Goal: Transaction & Acquisition: Book appointment/travel/reservation

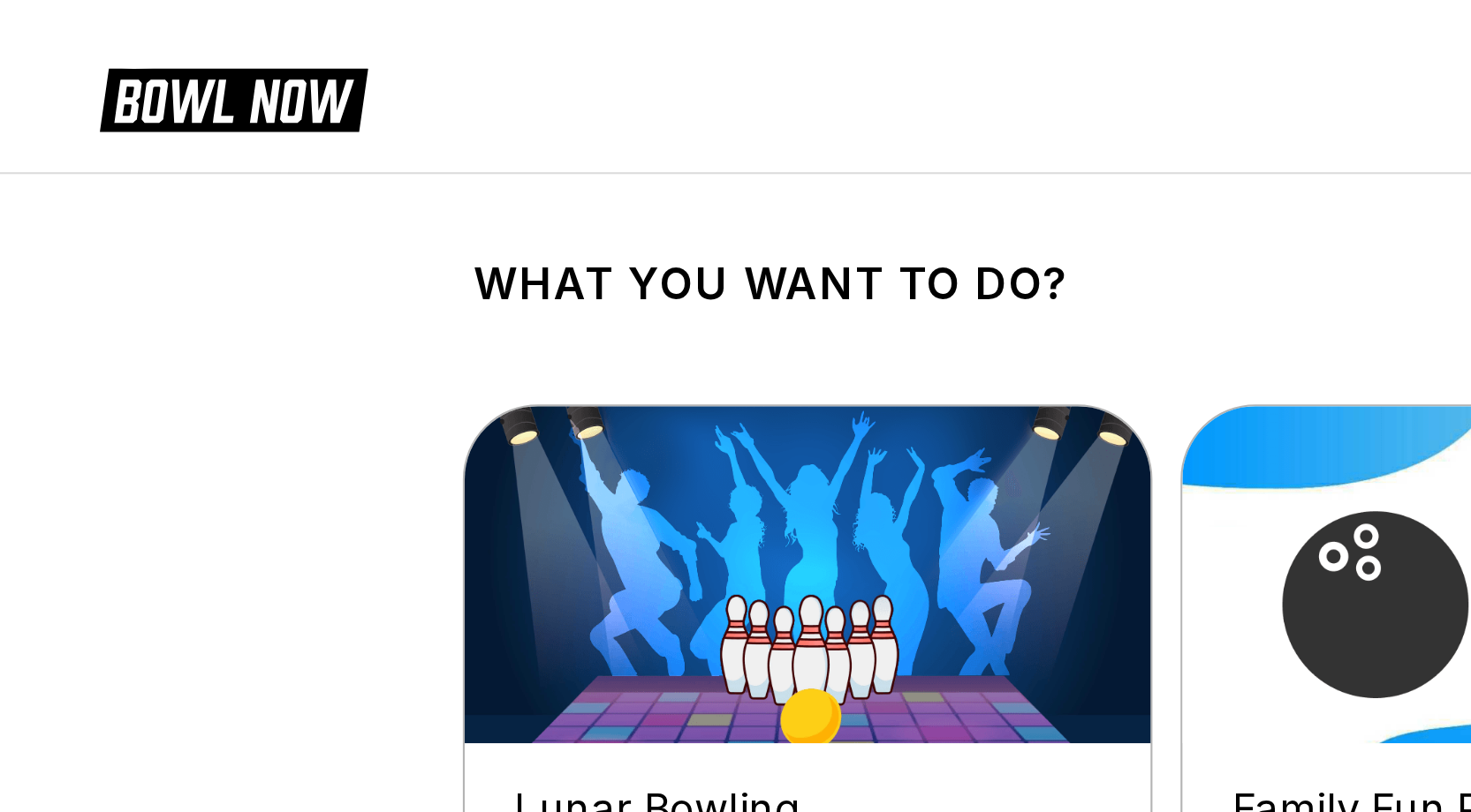
click at [104, 811] on html "What you want to do? Lunar Bowling Come enjoy Lunar Bowling with us every Frida…" at bounding box center [735, 688] width 1471 height 1377
click at [242, 464] on link "Reserve now" at bounding box center [320, 470] width 155 height 38
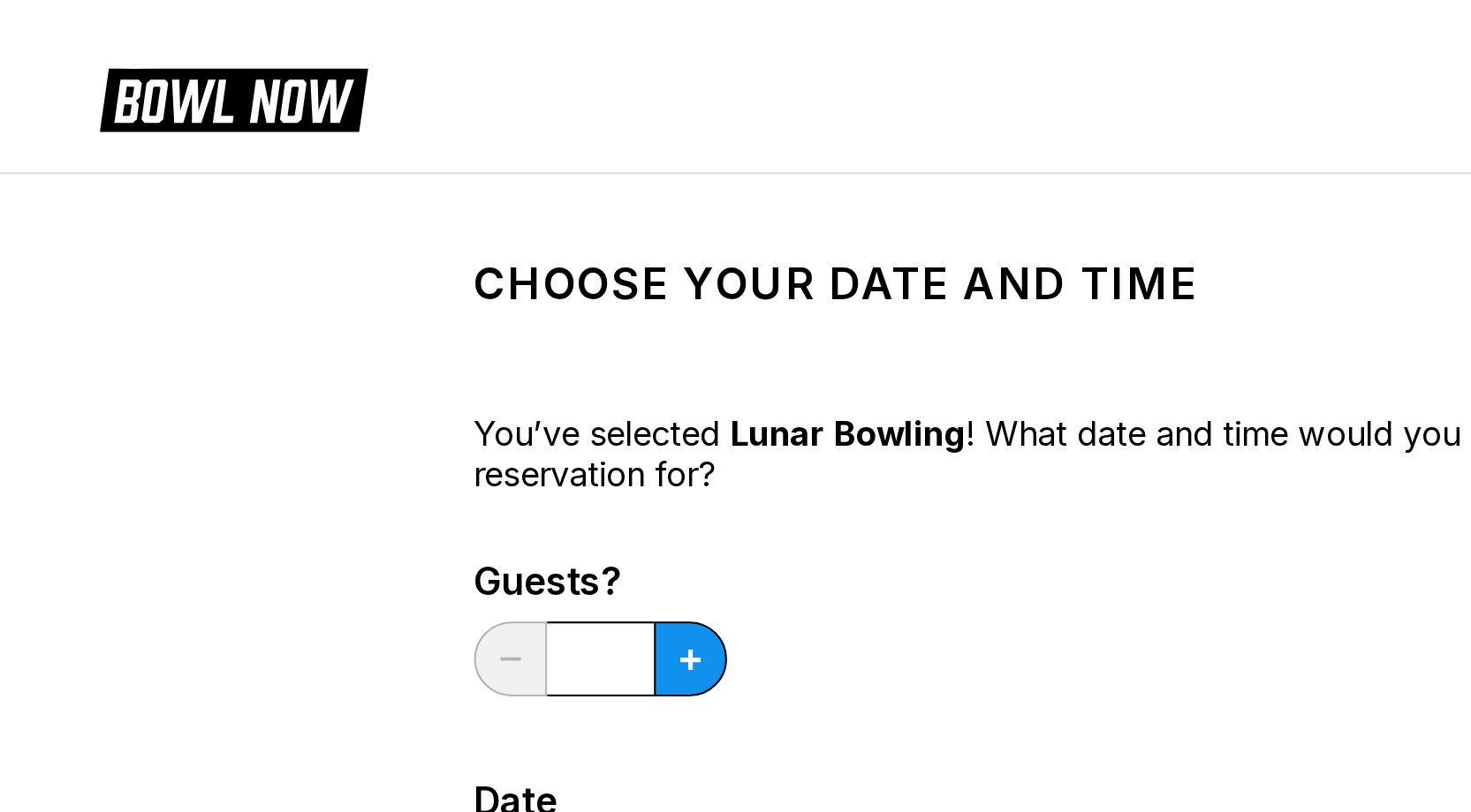
click at [241, 811] on html "Choose your Date and time You’ve selected Lunar Bowling ! What date and time wo…" at bounding box center [735, 757] width 1471 height 1515
